Goal: Information Seeking & Learning: Learn about a topic

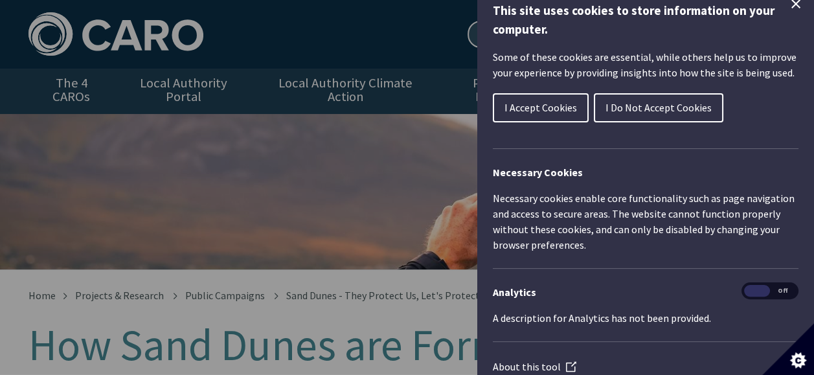
scroll to position [26, 0]
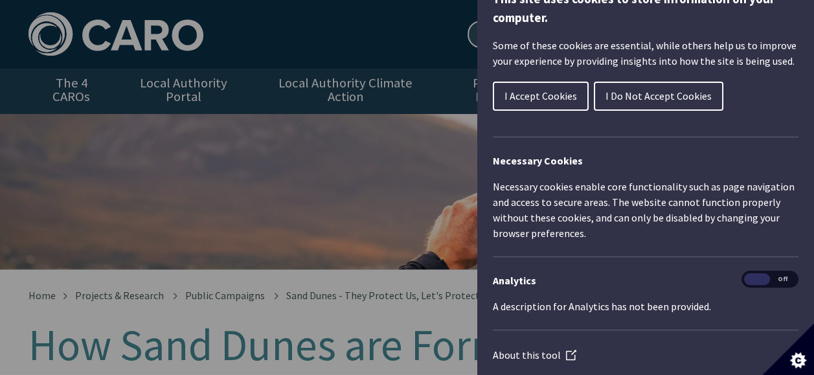
click at [569, 91] on span "I Accept Cookies" at bounding box center [540, 95] width 73 height 13
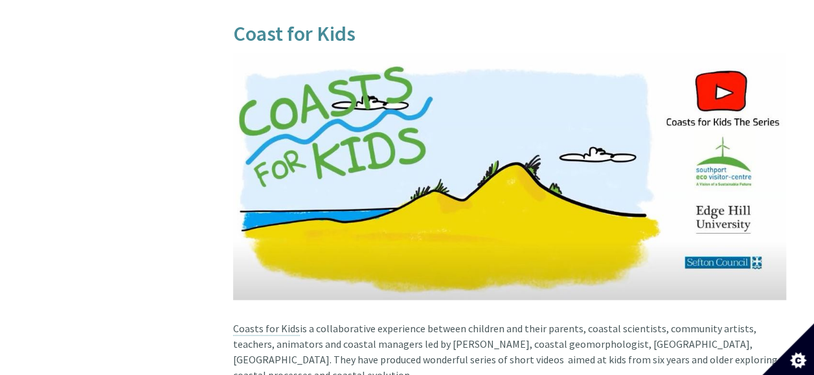
scroll to position [3570, 0]
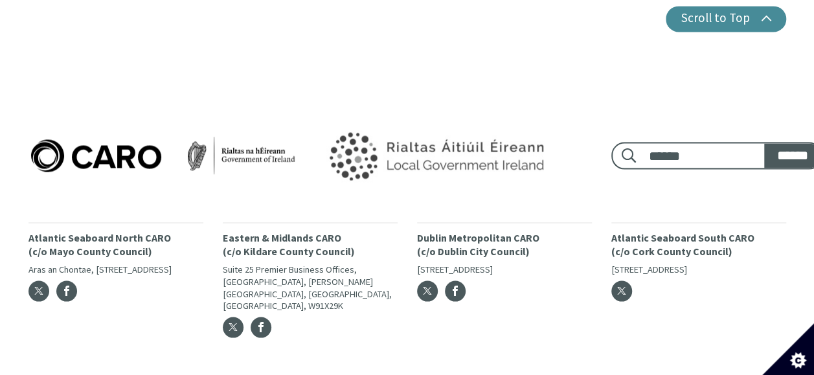
click at [799, 354] on icon "Set cookie preferences" at bounding box center [797, 360] width 17 height 16
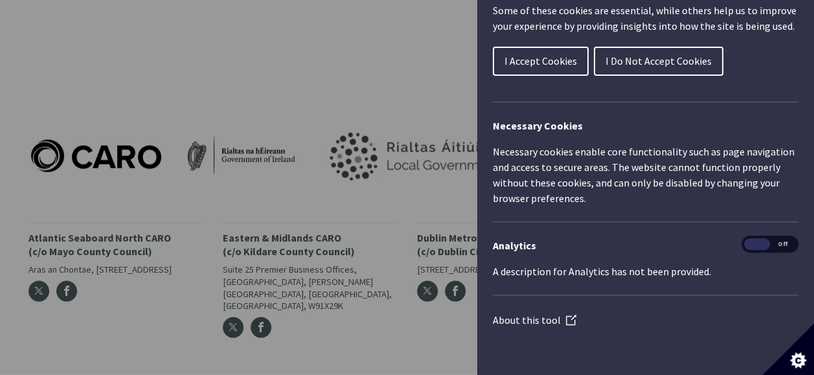
scroll to position [0, 0]
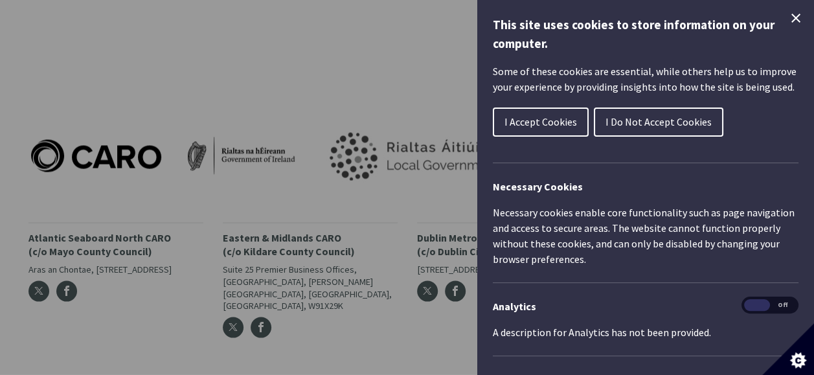
click at [791, 20] on icon "Close Cookie Control" at bounding box center [795, 18] width 9 height 9
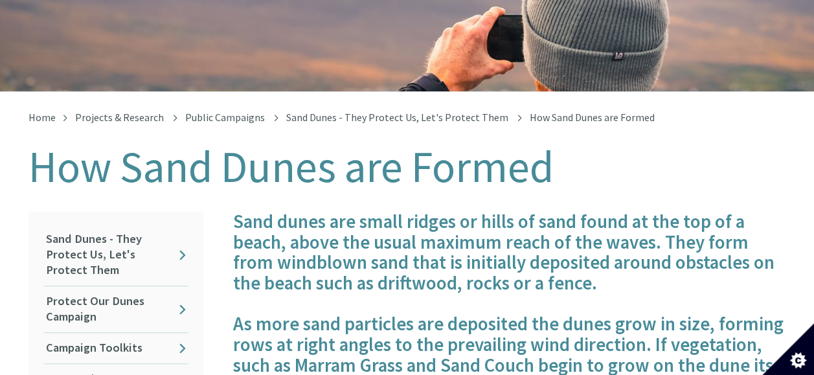
scroll to position [183, 0]
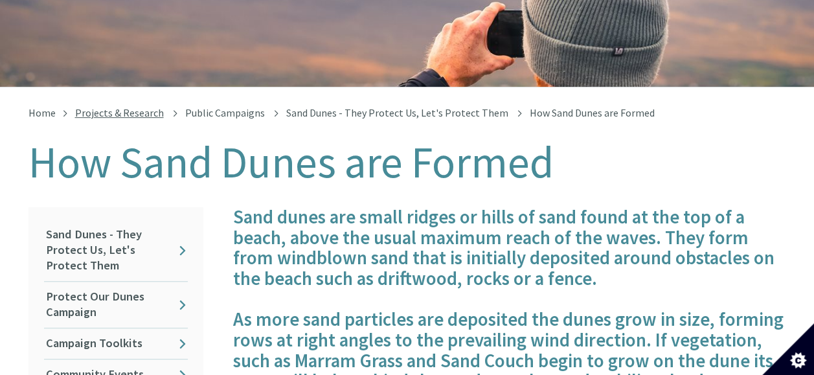
click at [126, 106] on link "Projects & Research" at bounding box center [119, 112] width 89 height 13
click at [342, 106] on link "Sand Dunes - They Protect Us, Let's Protect Them" at bounding box center [397, 112] width 222 height 13
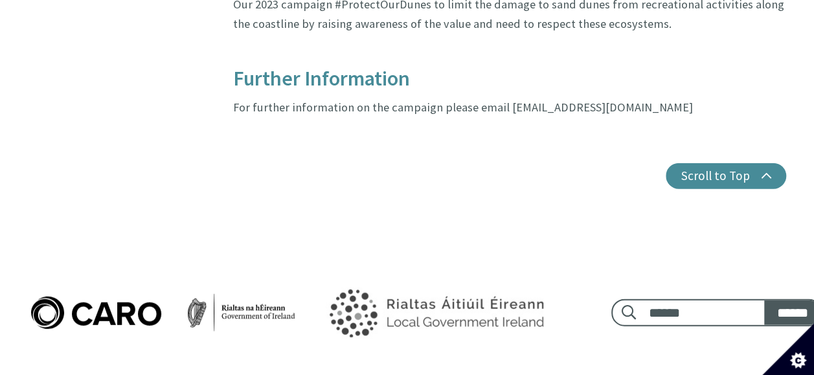
scroll to position [1424, 0]
